Goal: Transaction & Acquisition: Subscribe to service/newsletter

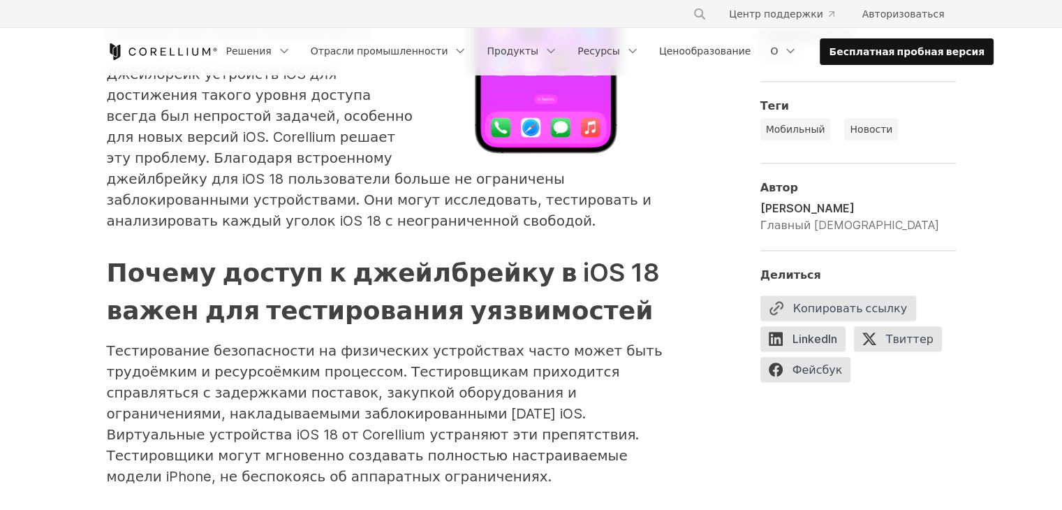
scroll to position [1605, 0]
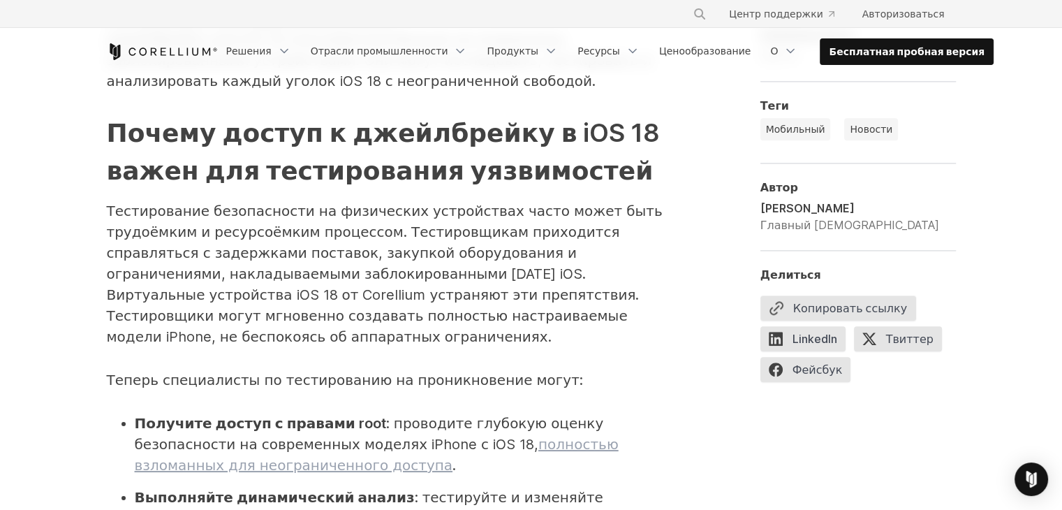
click at [453, 436] on font "полностью взломанных для неограниченного доступа" at bounding box center [377, 455] width 484 height 38
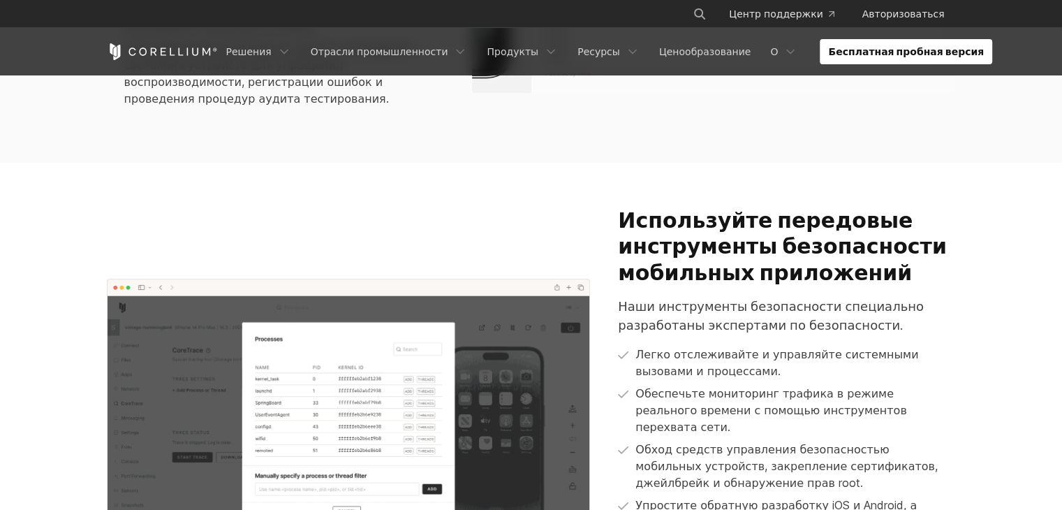
scroll to position [1466, 0]
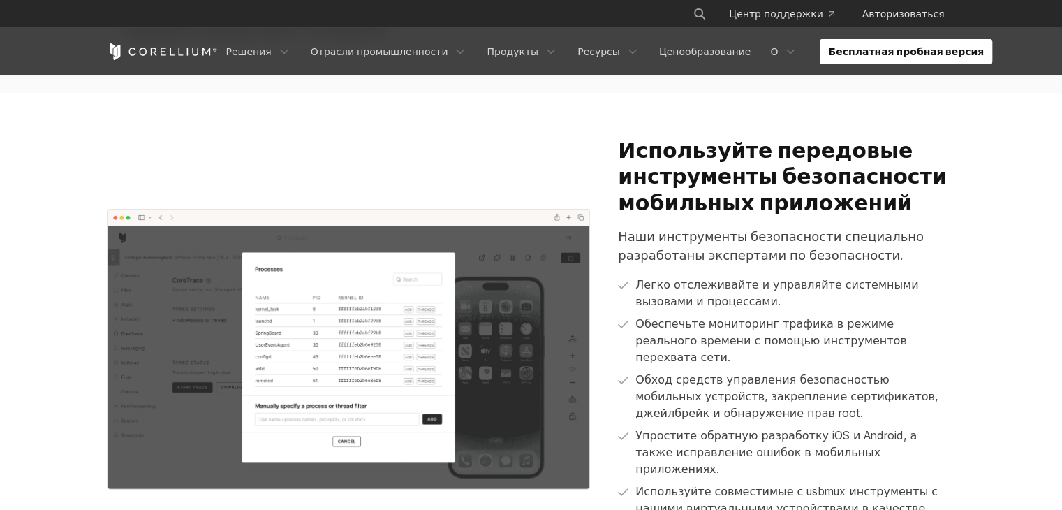
click at [829, 50] on font "Бесплатная пробная версия" at bounding box center [906, 51] width 156 height 12
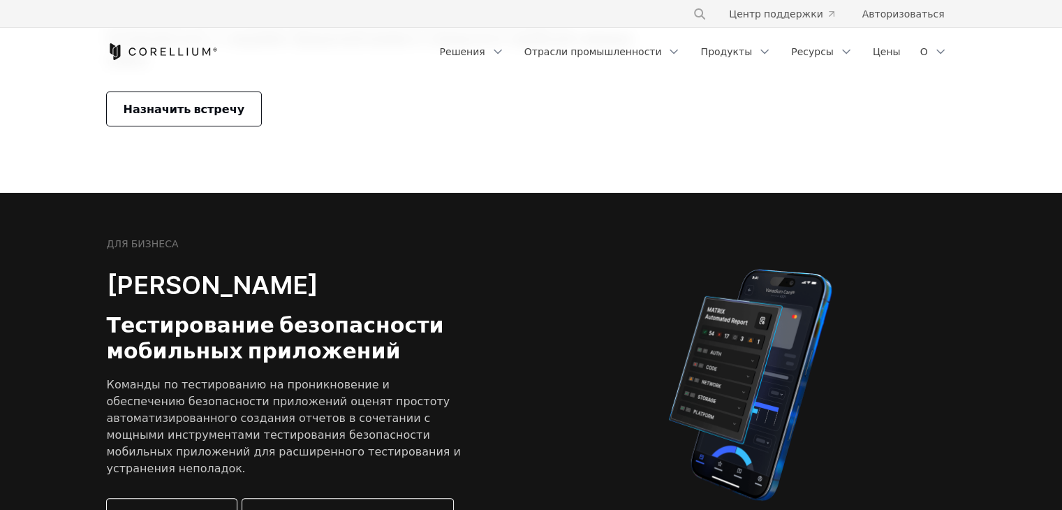
scroll to position [70, 0]
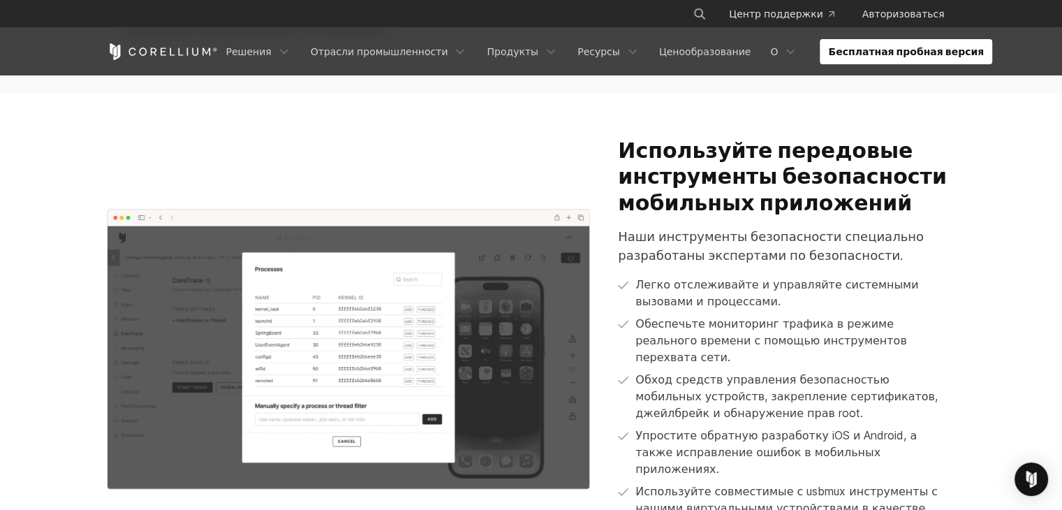
scroll to position [1387, 0]
